Goal: Find specific page/section: Find specific page/section

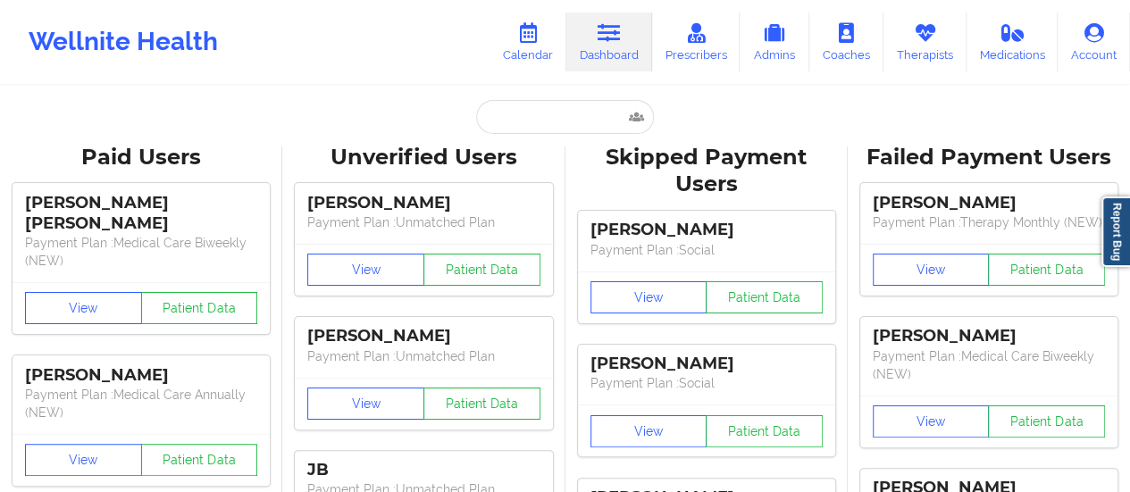
click at [528, 104] on input "text" at bounding box center [564, 117] width 177 height 34
paste input "[EMAIL_ADDRESS][DOMAIN_NAME]"
type input "[EMAIL_ADDRESS][DOMAIN_NAME]"
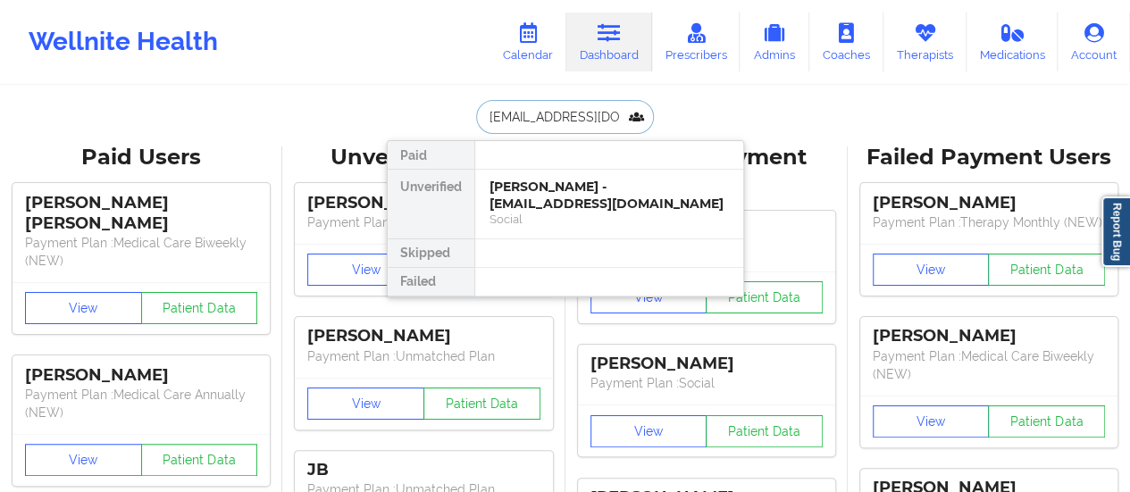
scroll to position [0, 21]
click at [558, 205] on div "[PERSON_NAME] - [EMAIL_ADDRESS][DOMAIN_NAME]" at bounding box center [608, 195] width 239 height 33
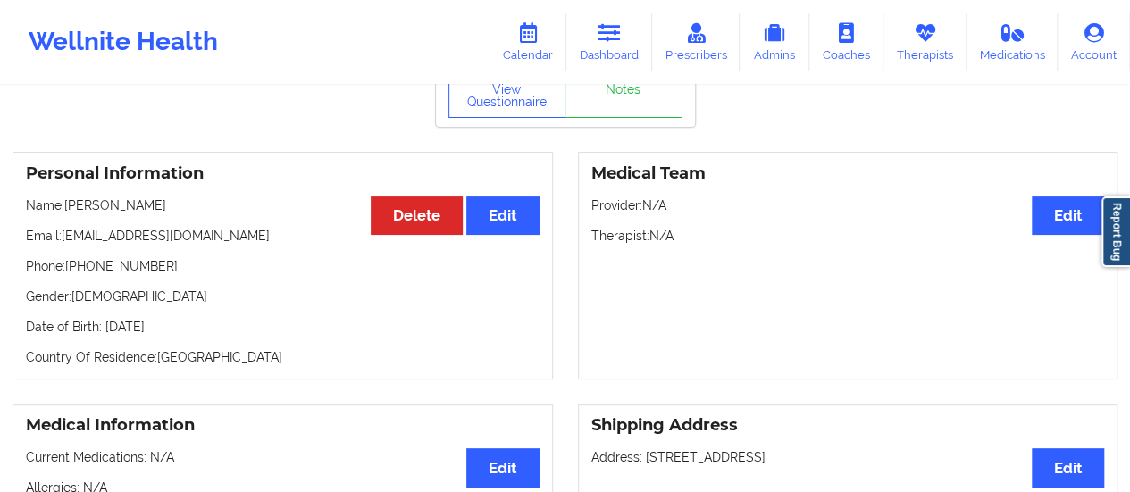
scroll to position [0, 0]
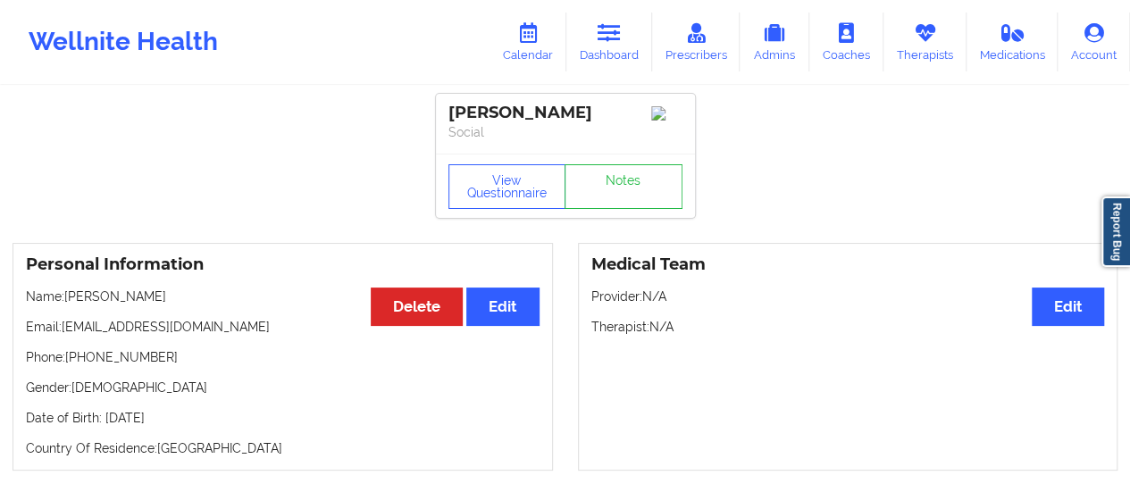
drag, startPoint x: 70, startPoint y: 312, endPoint x: 234, endPoint y: 311, distance: 164.3
click at [234, 305] on p "Name: [PERSON_NAME]" at bounding box center [283, 297] width 514 height 18
copy p "[PERSON_NAME]"
drag, startPoint x: 151, startPoint y: 381, endPoint x: 71, endPoint y: 380, distance: 79.5
click at [71, 366] on p "Phone: [PHONE_NUMBER]" at bounding box center [283, 357] width 514 height 18
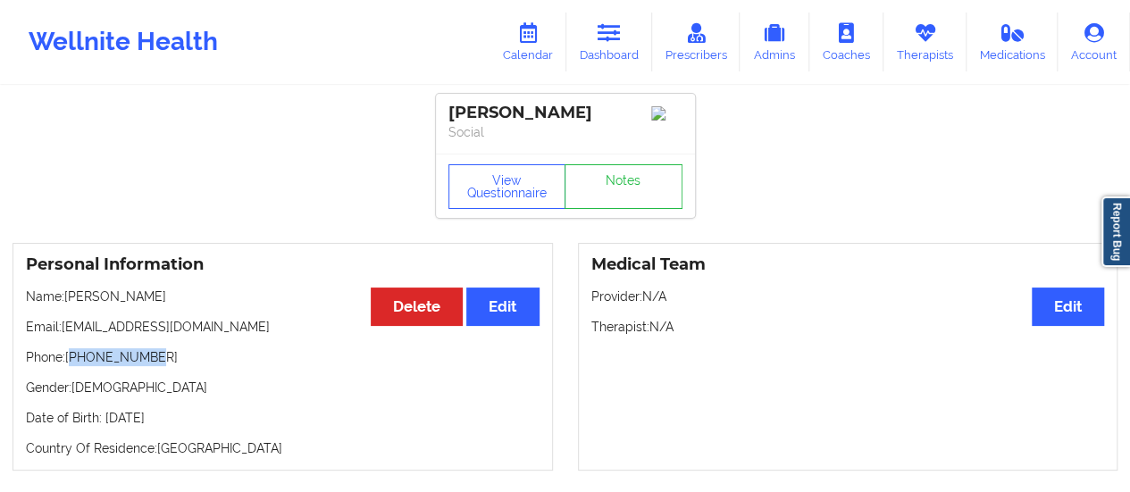
copy p "15044286168"
click at [68, 305] on p "Name: [PERSON_NAME]" at bounding box center [283, 297] width 514 height 18
drag, startPoint x: 225, startPoint y: 319, endPoint x: 69, endPoint y: 313, distance: 156.4
click at [69, 305] on p "Name: [PERSON_NAME]" at bounding box center [283, 297] width 514 height 18
copy p "[PERSON_NAME]"
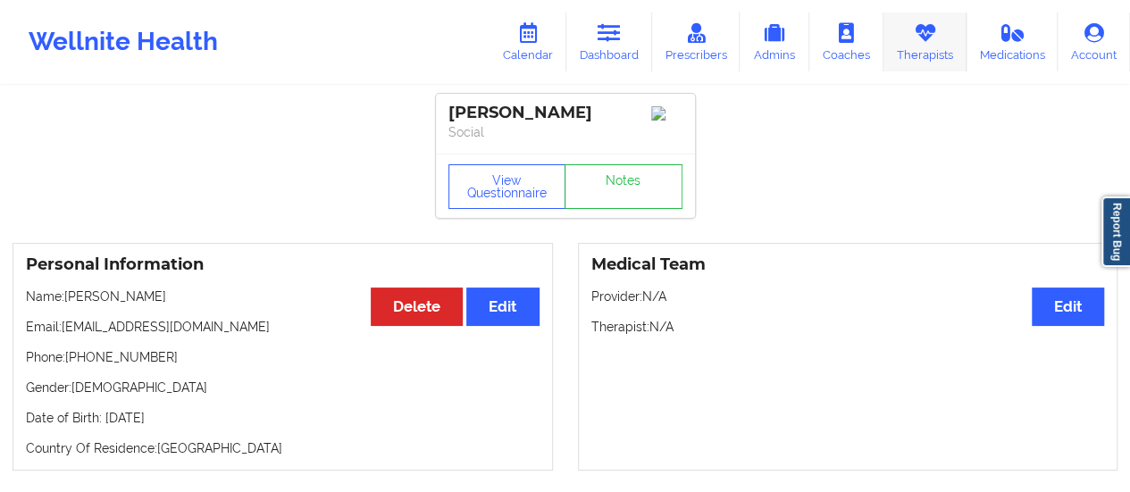
click at [919, 40] on icon at bounding box center [924, 33] width 23 height 20
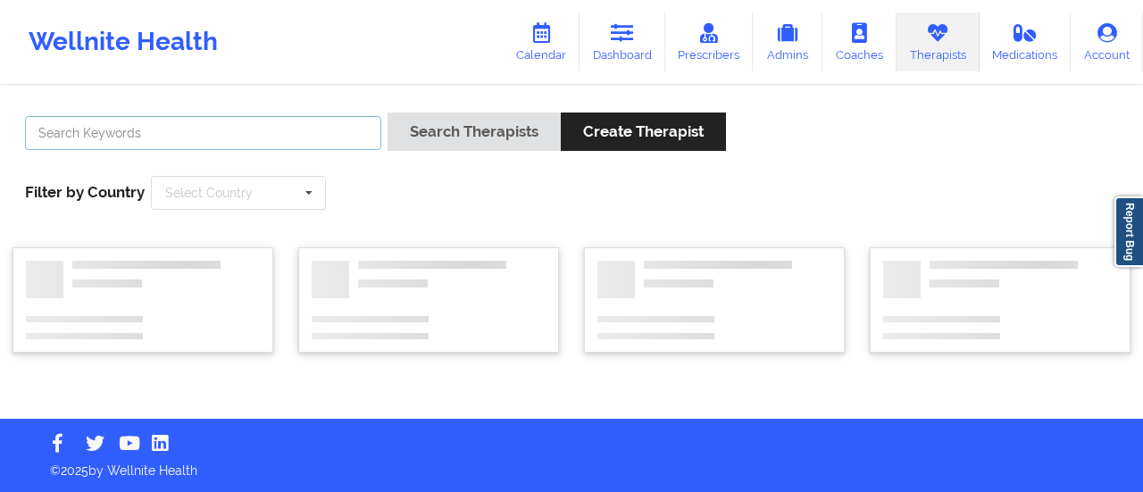
click at [295, 129] on input "text" at bounding box center [203, 133] width 356 height 34
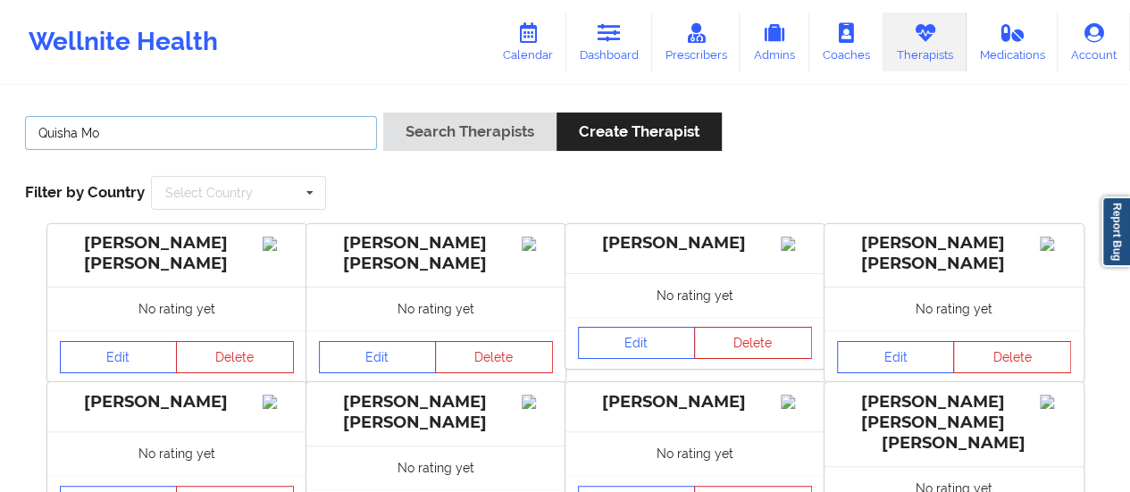
type input "Quisha Mo"
click at [383, 113] on button "Search Therapists" at bounding box center [469, 132] width 173 height 38
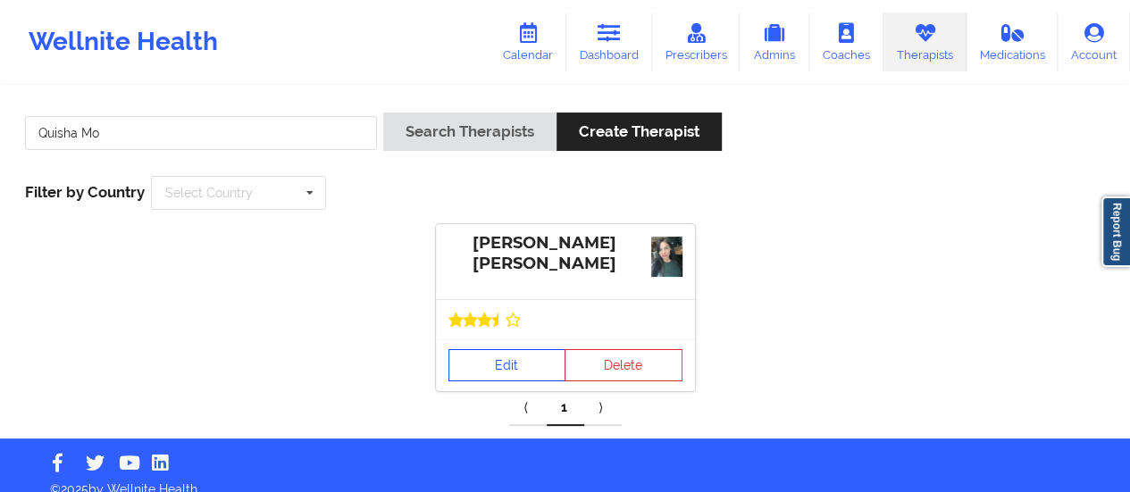
click at [482, 353] on link "Edit" at bounding box center [507, 365] width 118 height 32
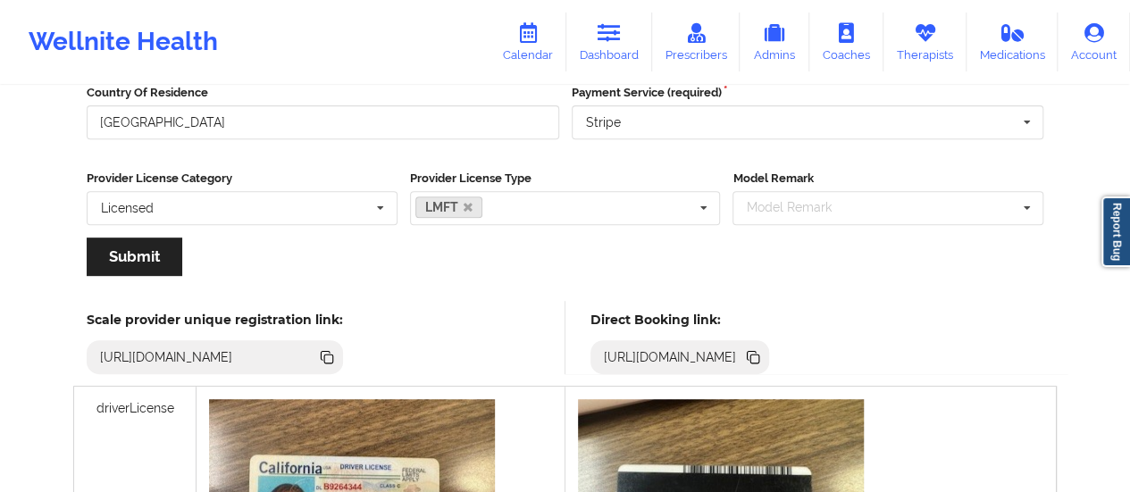
scroll to position [322, 0]
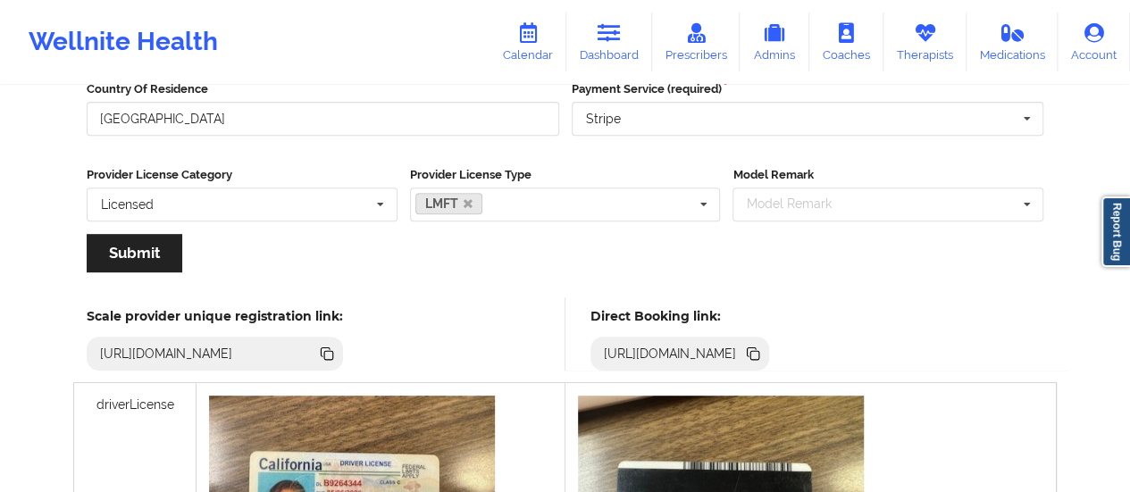
click at [763, 361] on icon at bounding box center [753, 354] width 20 height 20
click at [613, 21] on link "Dashboard" at bounding box center [609, 42] width 86 height 59
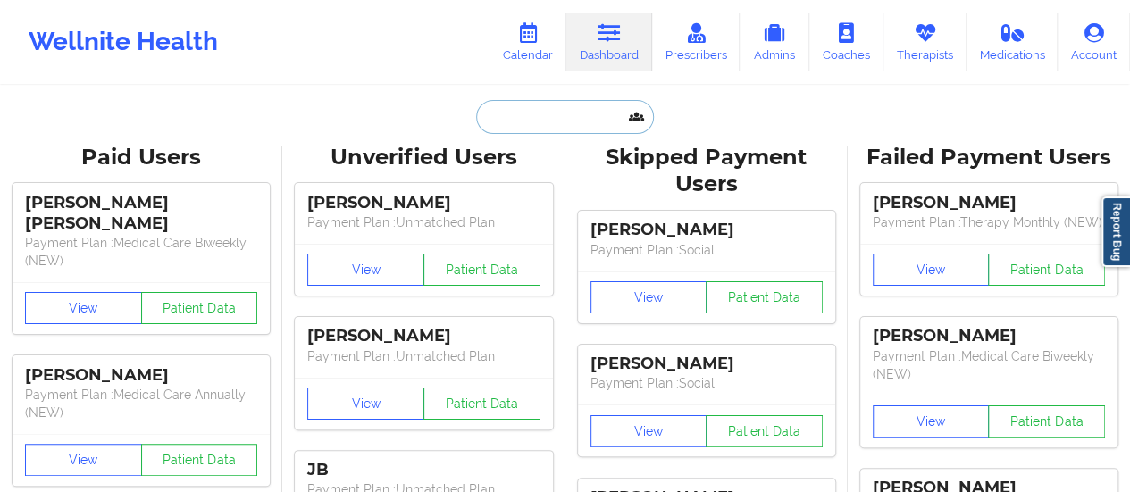
click at [541, 121] on input "text" at bounding box center [564, 117] width 177 height 34
paste input "[PERSON_NAME]"
type input "[PERSON_NAME]"
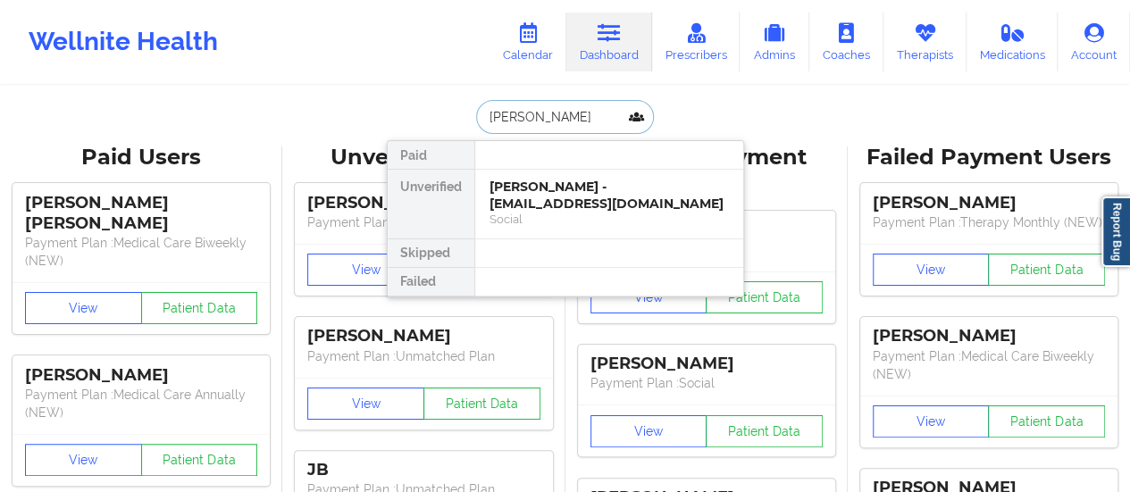
click at [583, 196] on div "[PERSON_NAME] - [EMAIL_ADDRESS][DOMAIN_NAME]" at bounding box center [608, 195] width 239 height 33
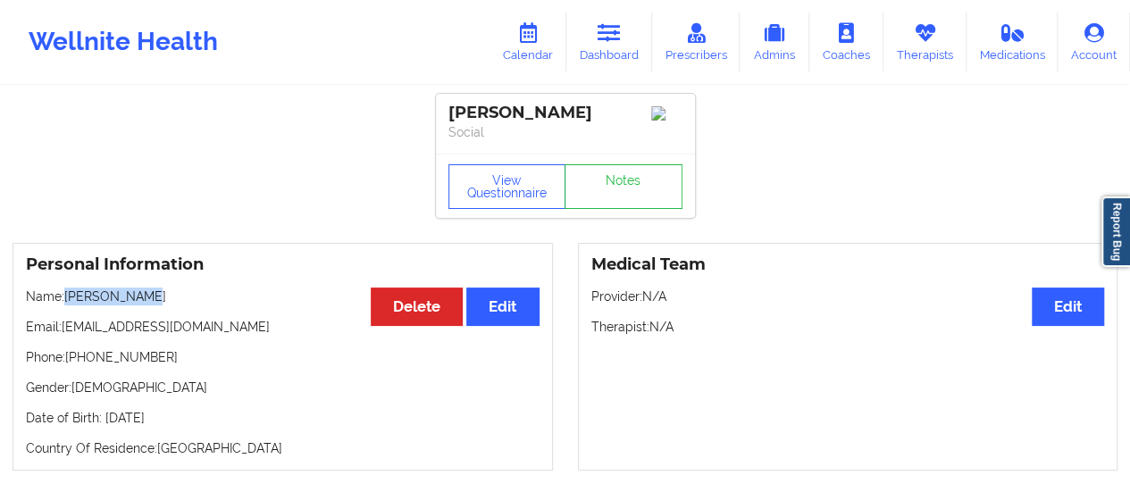
drag, startPoint x: 65, startPoint y: 299, endPoint x: 201, endPoint y: 299, distance: 135.8
click at [201, 299] on p "Name: [PERSON_NAME]" at bounding box center [283, 297] width 514 height 18
copy p "[PERSON_NAME]"
drag, startPoint x: 63, startPoint y: 330, endPoint x: 225, endPoint y: 330, distance: 162.5
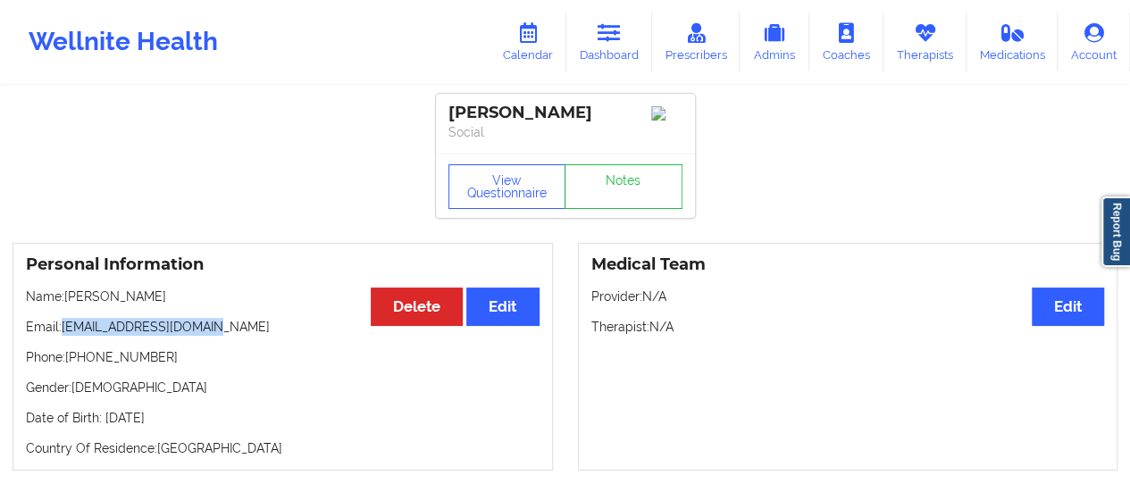
click at [225, 330] on p "Email: [EMAIL_ADDRESS][DOMAIN_NAME]" at bounding box center [283, 327] width 514 height 18
copy p "[EMAIL_ADDRESS][DOMAIN_NAME]"
